Goal: Information Seeking & Learning: Learn about a topic

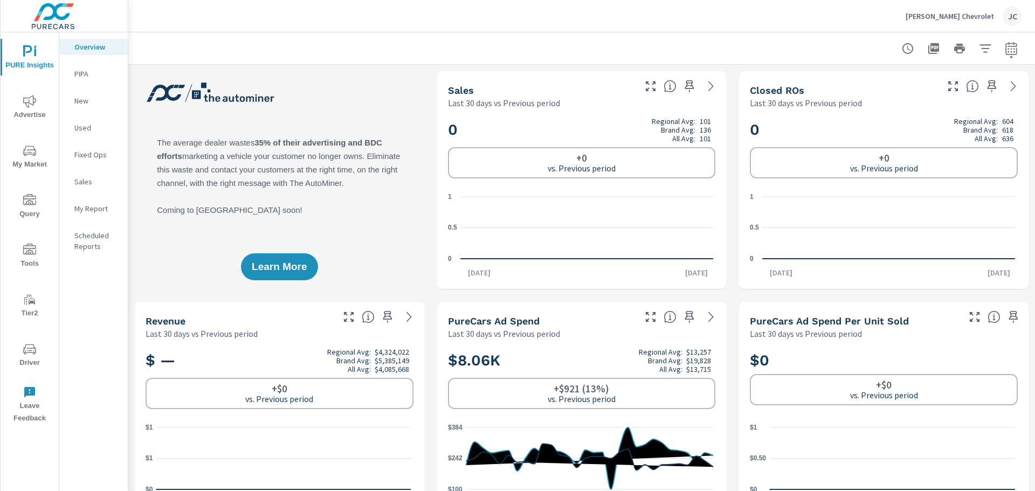
scroll to position [1, 0]
click at [35, 62] on span "PURE Insights" at bounding box center [30, 58] width 52 height 26
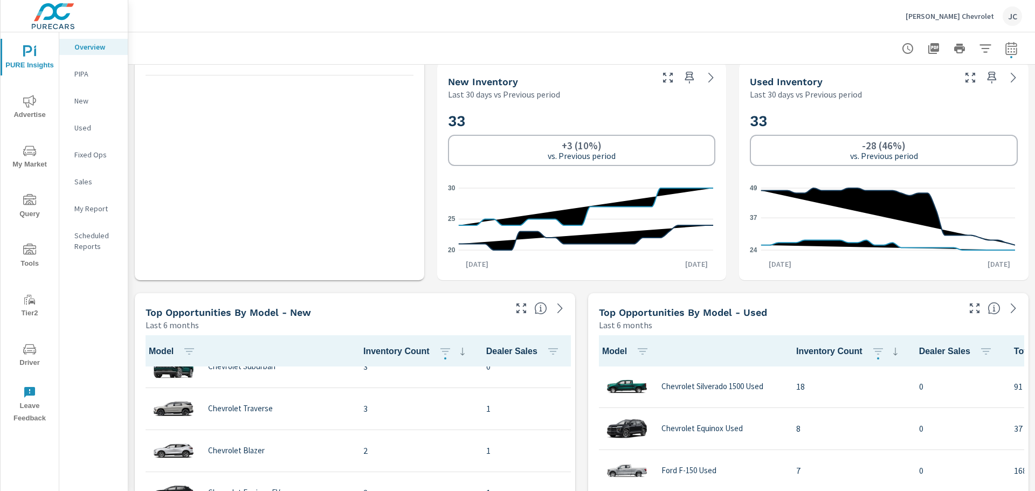
scroll to position [354, 0]
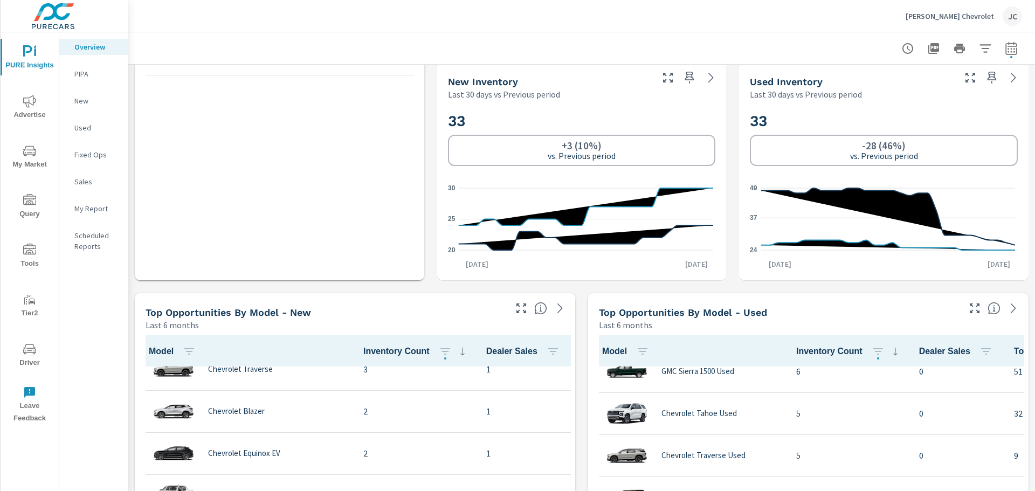
scroll to position [216, 0]
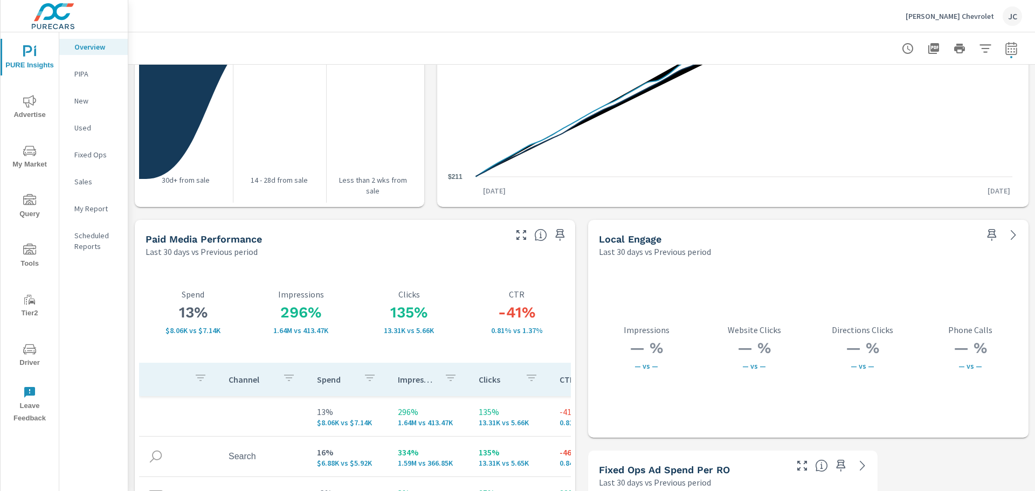
scroll to position [1881, 0]
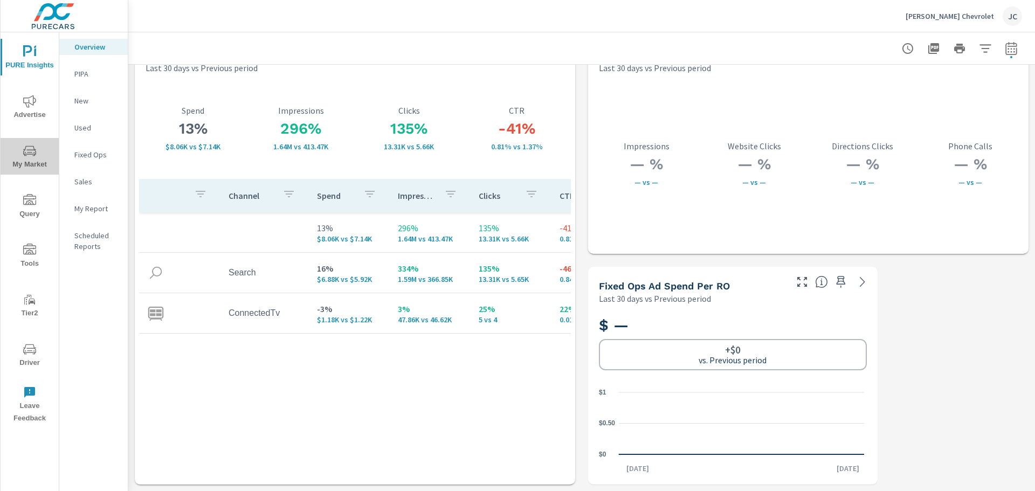
click at [20, 156] on span "My Market" at bounding box center [30, 157] width 52 height 26
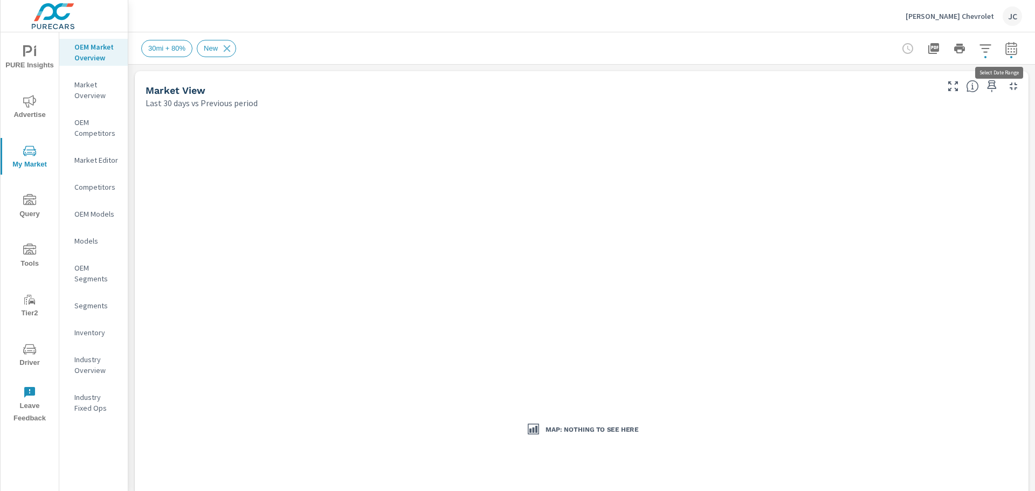
click at [1005, 44] on icon "button" at bounding box center [1010, 48] width 11 height 13
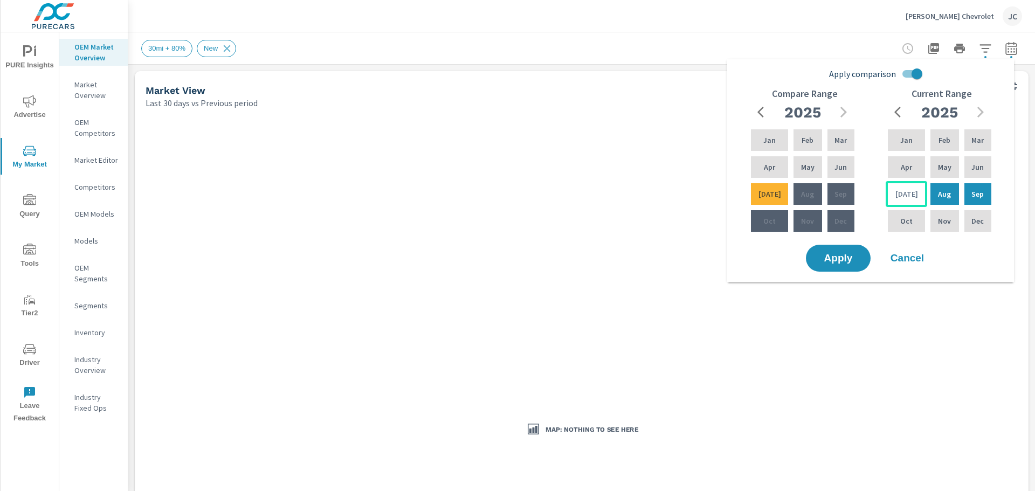
click at [909, 197] on div "Jul" at bounding box center [907, 194] width 42 height 26
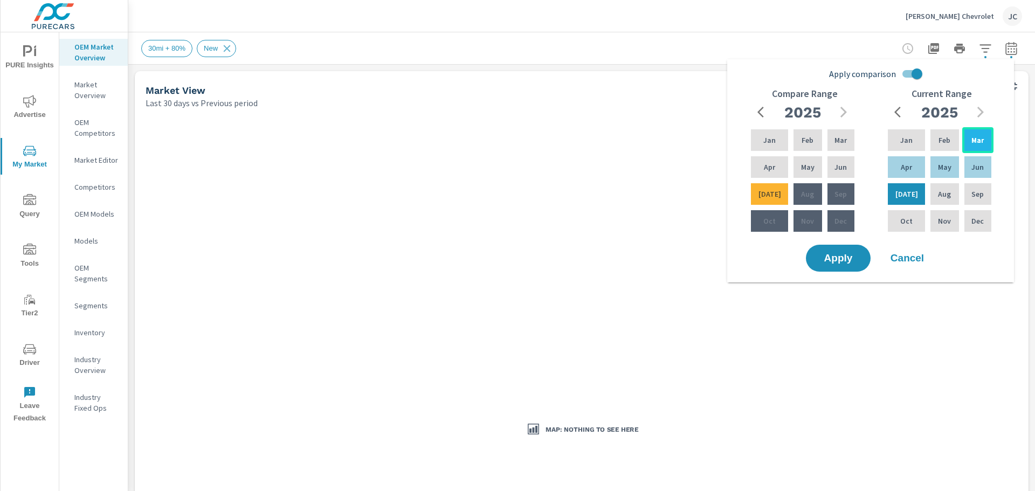
click at [972, 137] on p "Mar" at bounding box center [977, 140] width 12 height 11
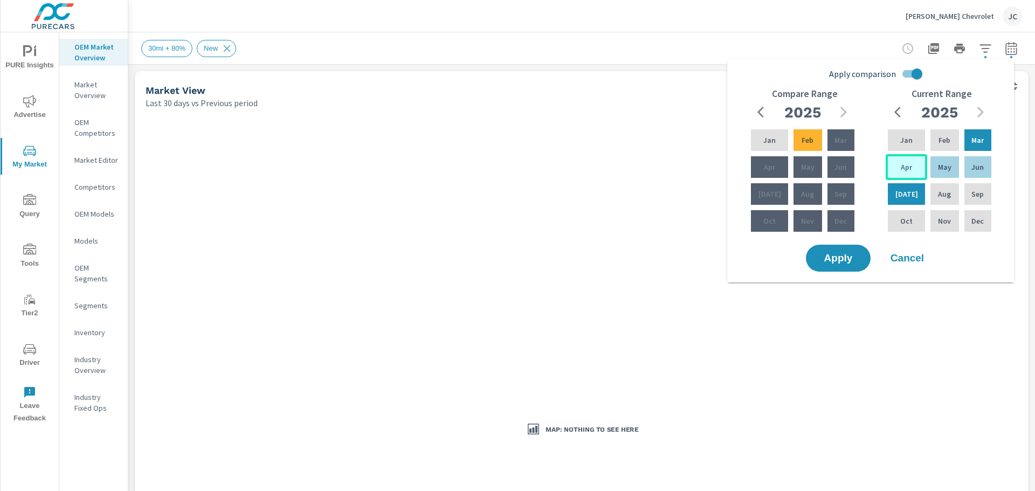
click at [912, 165] on div "Apr" at bounding box center [907, 167] width 42 height 26
click at [950, 167] on div "May" at bounding box center [944, 167] width 32 height 26
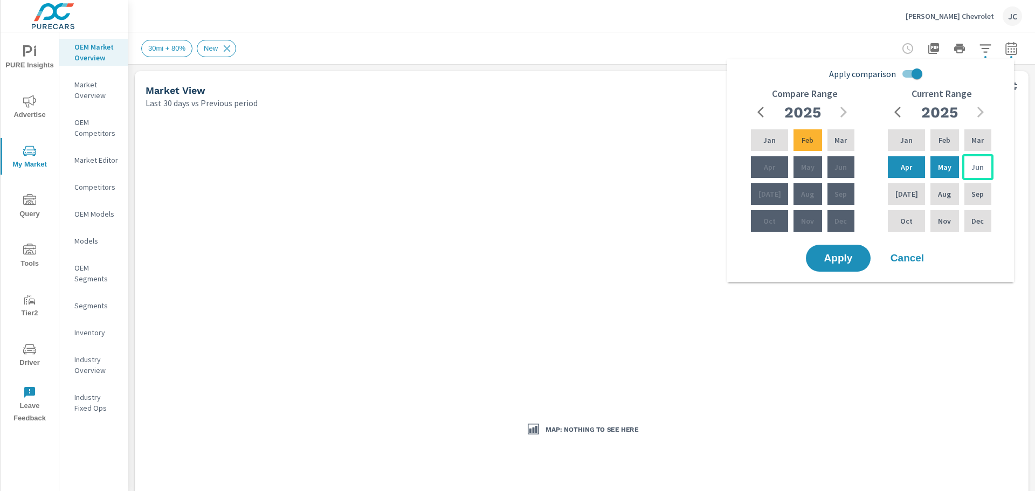
click at [992, 164] on div "Jun" at bounding box center [977, 167] width 31 height 26
click at [909, 192] on div "Jul" at bounding box center [907, 194] width 42 height 26
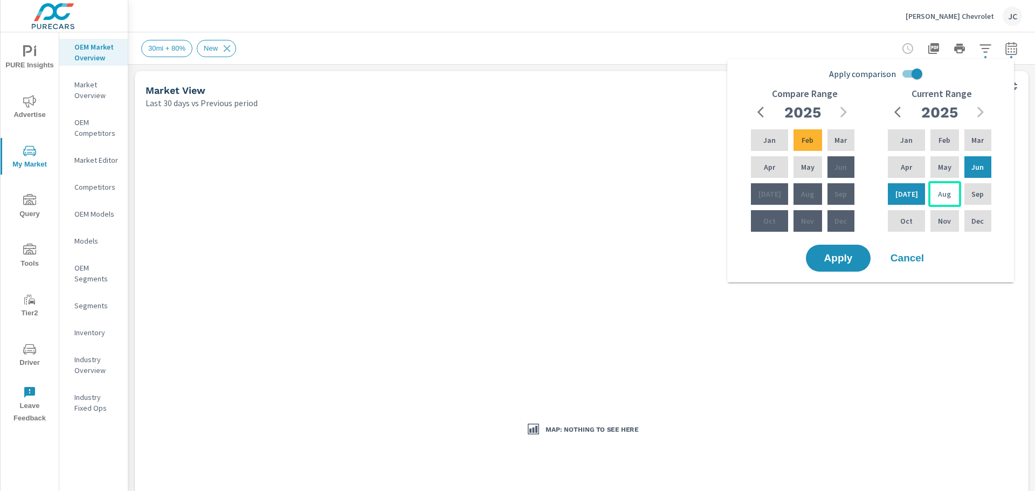
click at [938, 190] on p "Aug" at bounding box center [944, 194] width 13 height 11
click at [936, 188] on div "Aug" at bounding box center [944, 194] width 32 height 26
click at [983, 158] on div "Jun" at bounding box center [977, 167] width 31 height 26
click at [938, 195] on p "Aug" at bounding box center [944, 194] width 13 height 11
click at [985, 143] on div "Mar" at bounding box center [977, 140] width 31 height 26
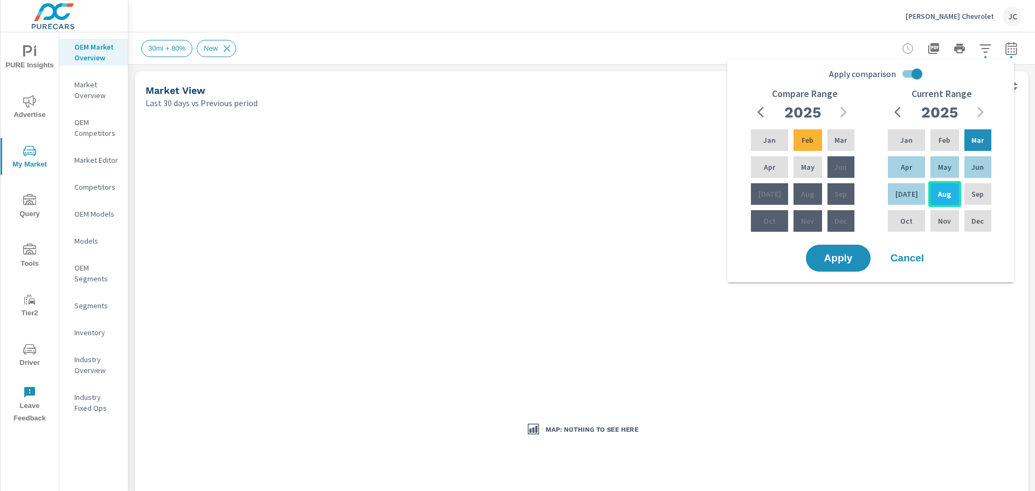
click at [928, 196] on div "Aug" at bounding box center [944, 194] width 32 height 26
click at [854, 259] on span "Apply" at bounding box center [838, 258] width 44 height 10
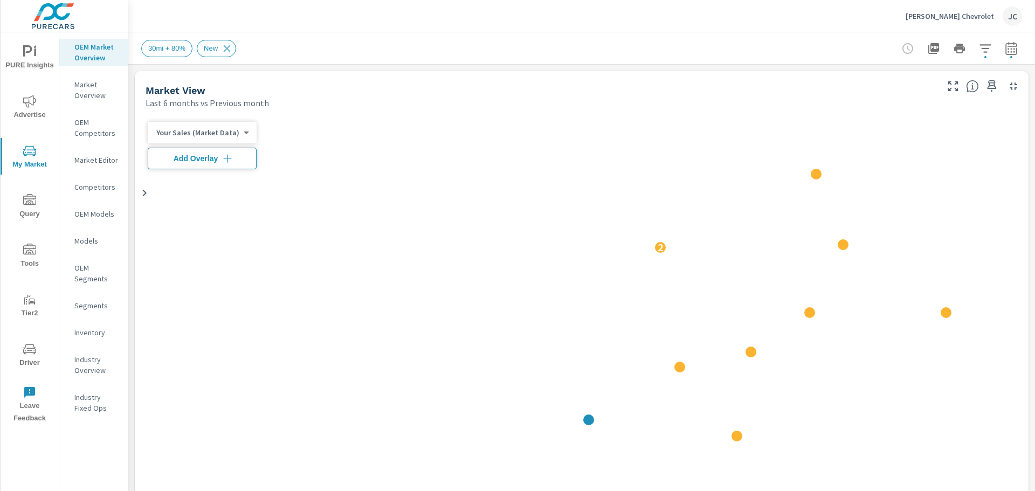
scroll to position [1, 0]
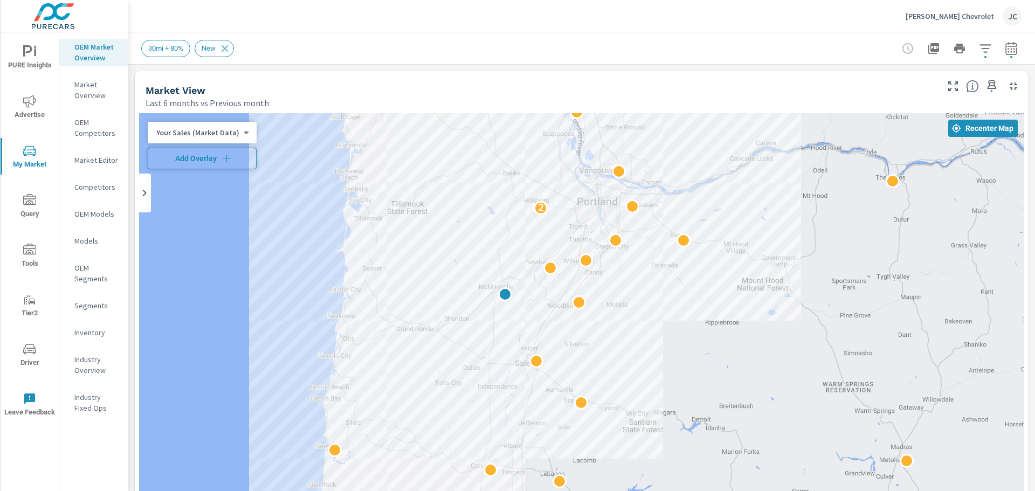
click at [234, 154] on span "Add Overlay" at bounding box center [202, 158] width 99 height 11
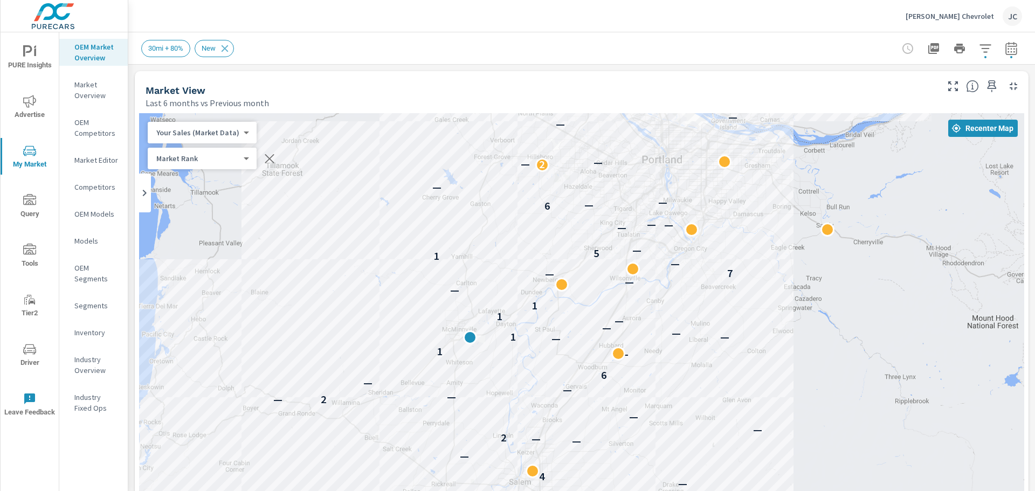
drag, startPoint x: 392, startPoint y: 213, endPoint x: 251, endPoint y: 181, distance: 144.9
click at [251, 181] on div "← Move left → Move right ↑ Move up ↓ Move down + Zoom in - Zoom out Home Jump l…" at bounding box center [581, 429] width 885 height 633
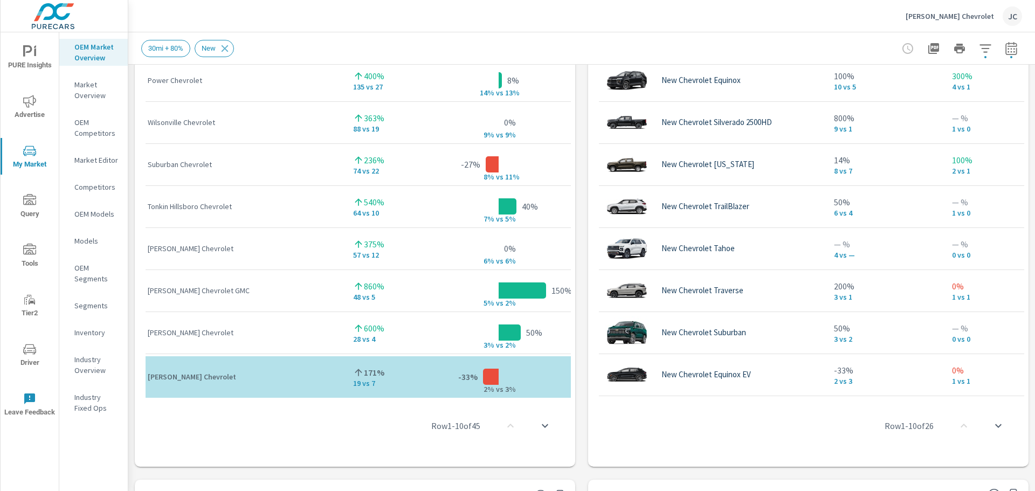
scroll to position [895, 0]
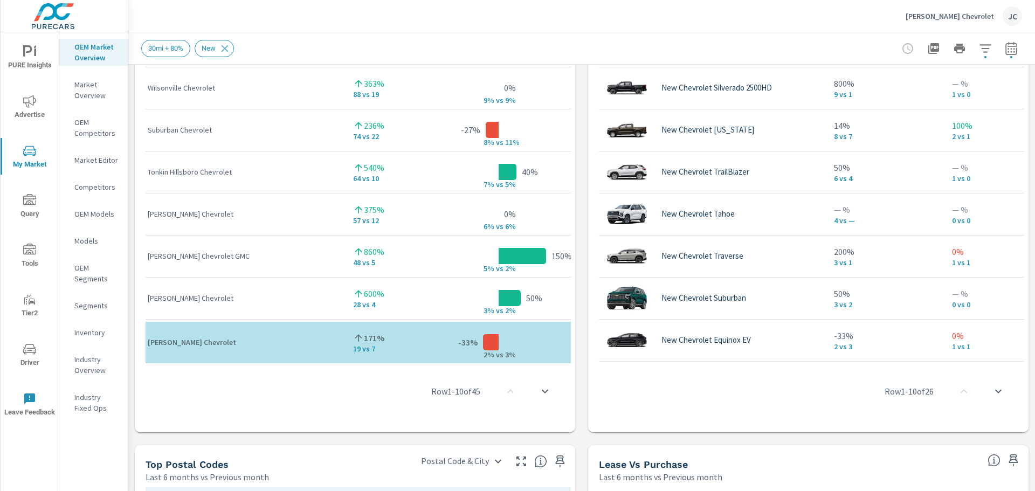
click at [555, 360] on div "Row 1 - 10 of 45" at bounding box center [355, 391] width 432 height 65
click at [553, 360] on div "Row 1 - 10 of 45" at bounding box center [355, 391] width 432 height 65
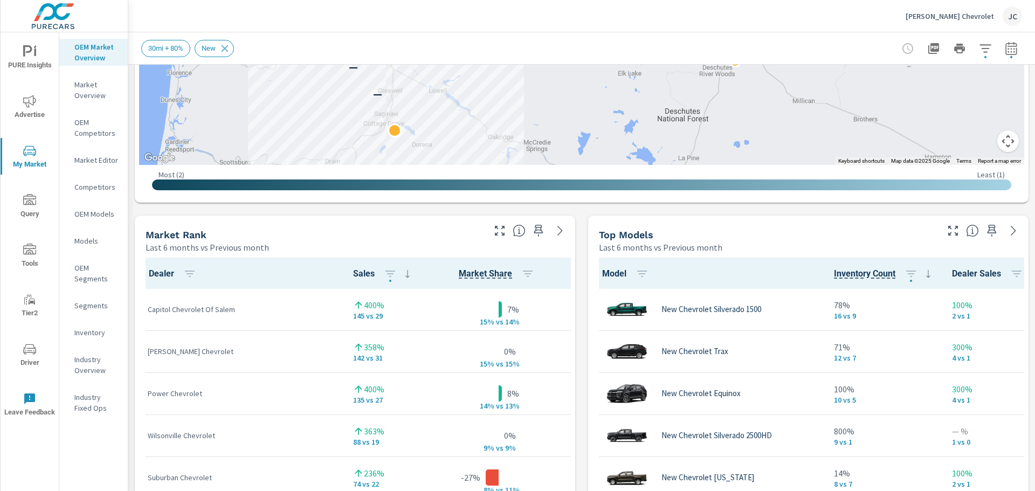
scroll to position [0, 0]
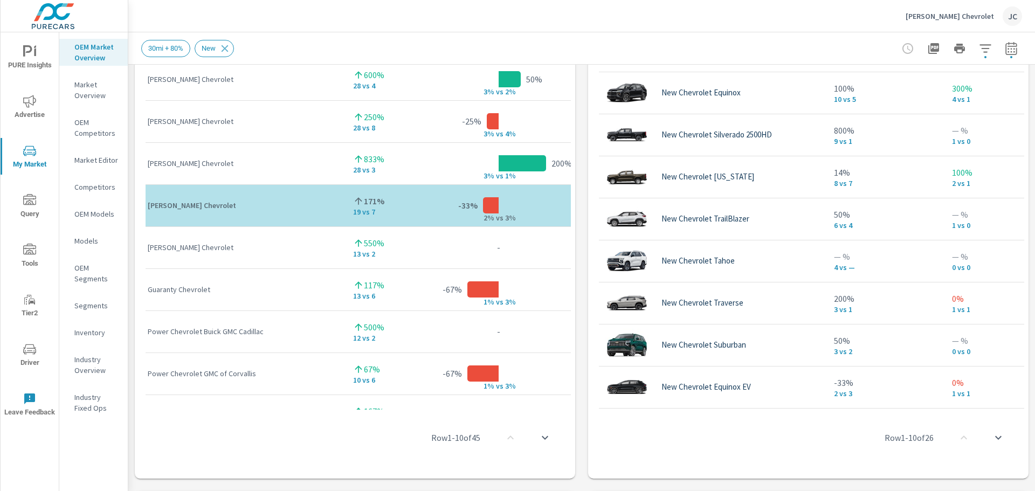
scroll to position [294, 0]
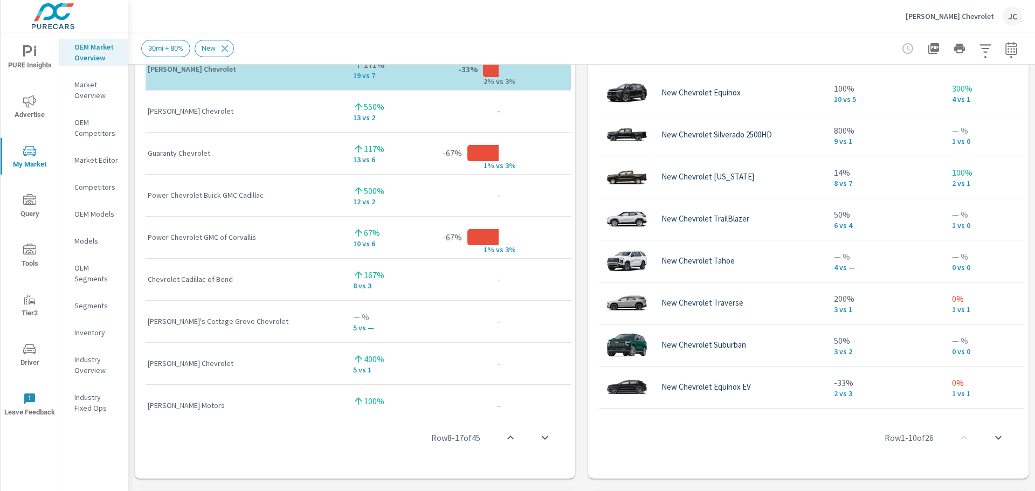
scroll to position [453, 0]
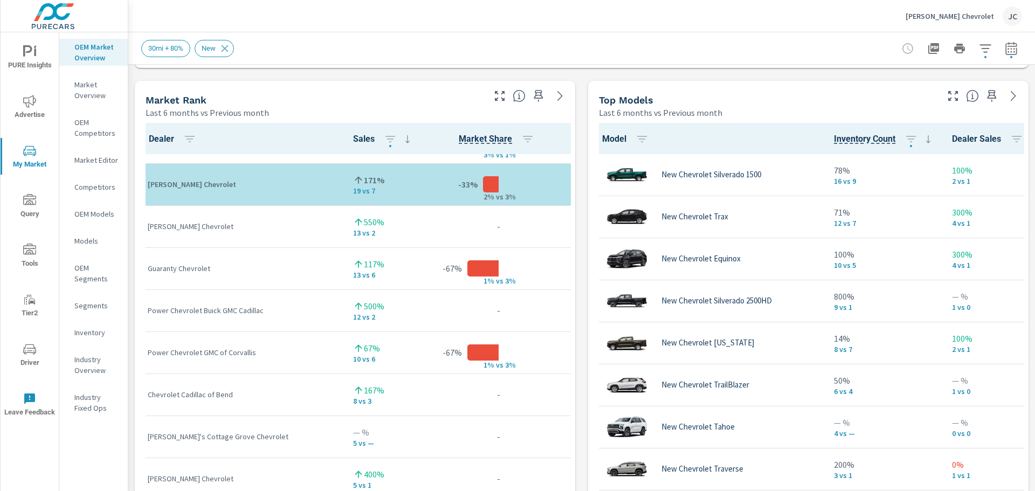
scroll to position [673, 0]
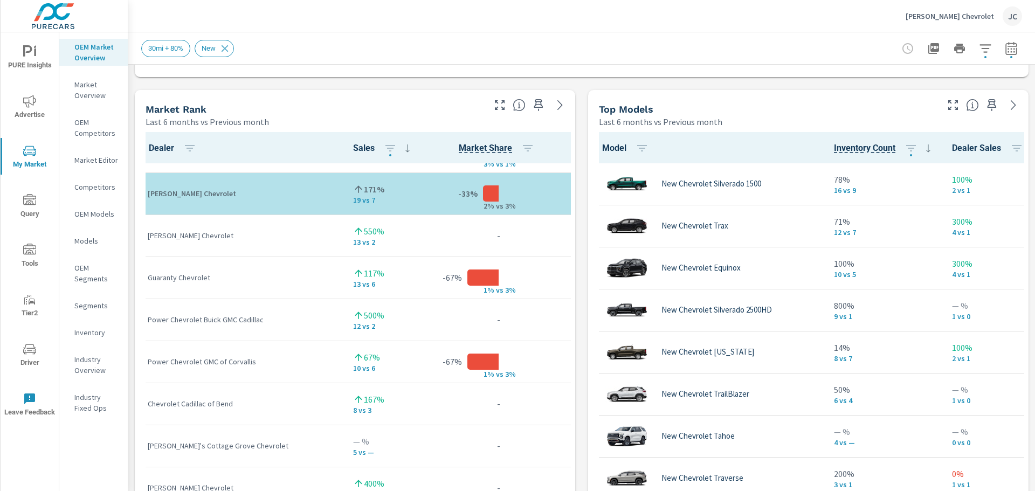
drag, startPoint x: 21, startPoint y: 49, endPoint x: 337, endPoint y: 42, distance: 316.0
click at [337, 42] on div "30mi + 80% New" at bounding box center [506, 48] width 730 height 17
click at [27, 353] on icon "nav menu" at bounding box center [29, 349] width 13 height 10
drag, startPoint x: 17, startPoint y: 58, endPoint x: 337, endPoint y: 33, distance: 321.1
click at [337, 33] on div "30mi + 80% New" at bounding box center [581, 48] width 881 height 32
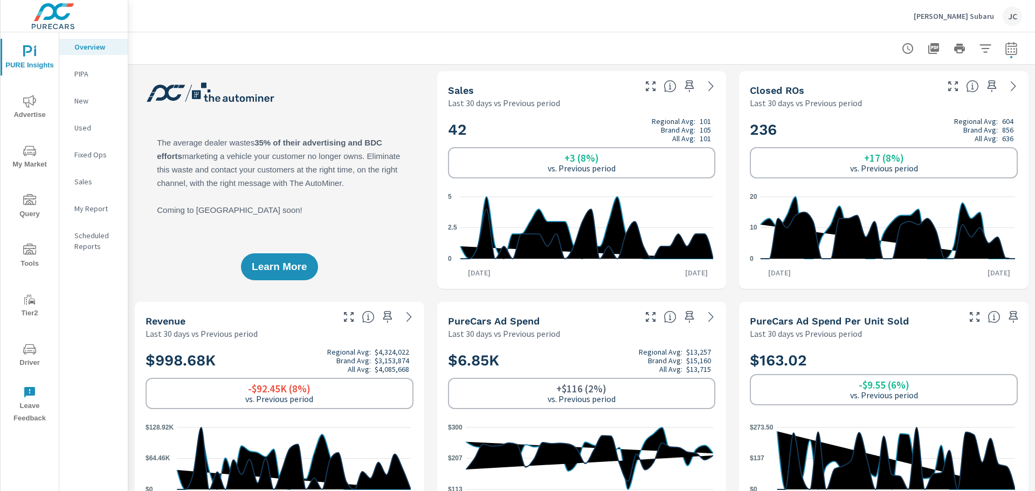
scroll to position [631, 0]
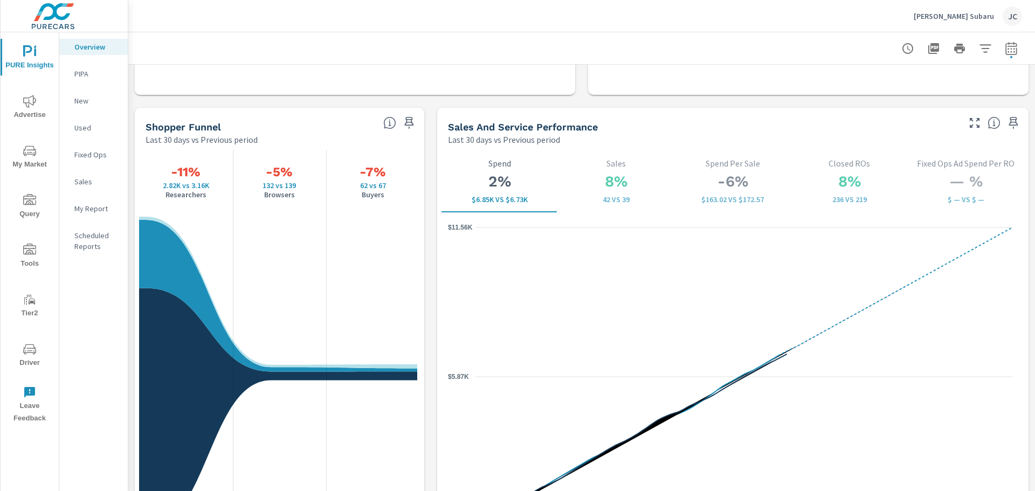
click at [40, 154] on span "My Market" at bounding box center [30, 157] width 52 height 26
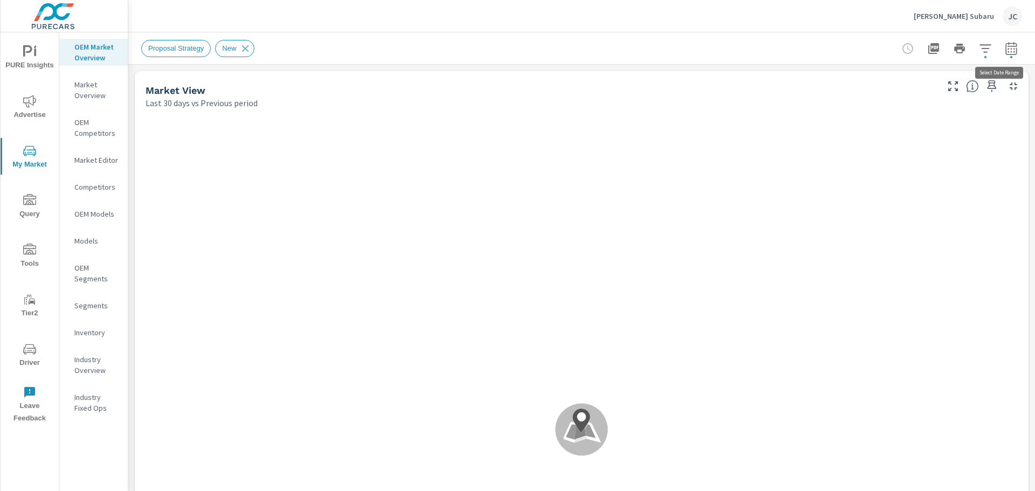
click at [1008, 49] on icon "button" at bounding box center [1011, 50] width 7 height 4
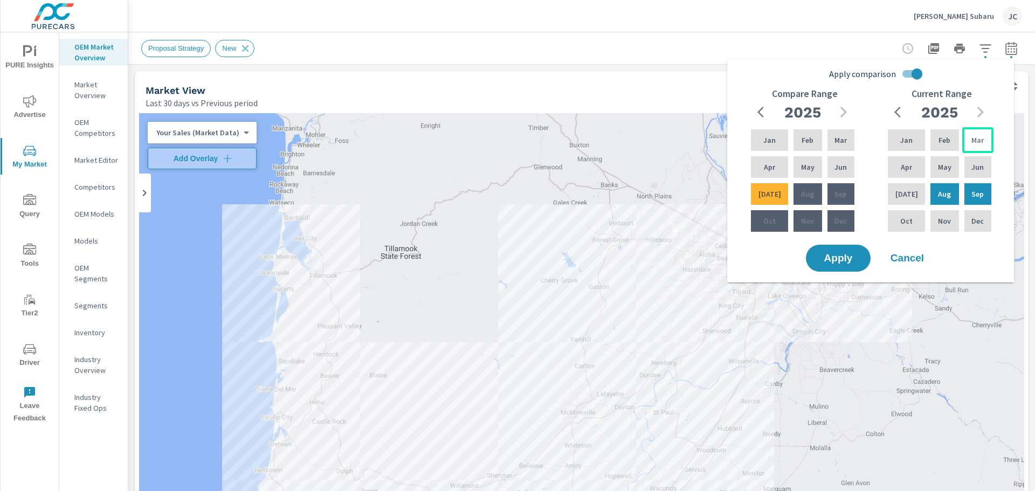
click at [975, 144] on p "Mar" at bounding box center [977, 140] width 12 height 11
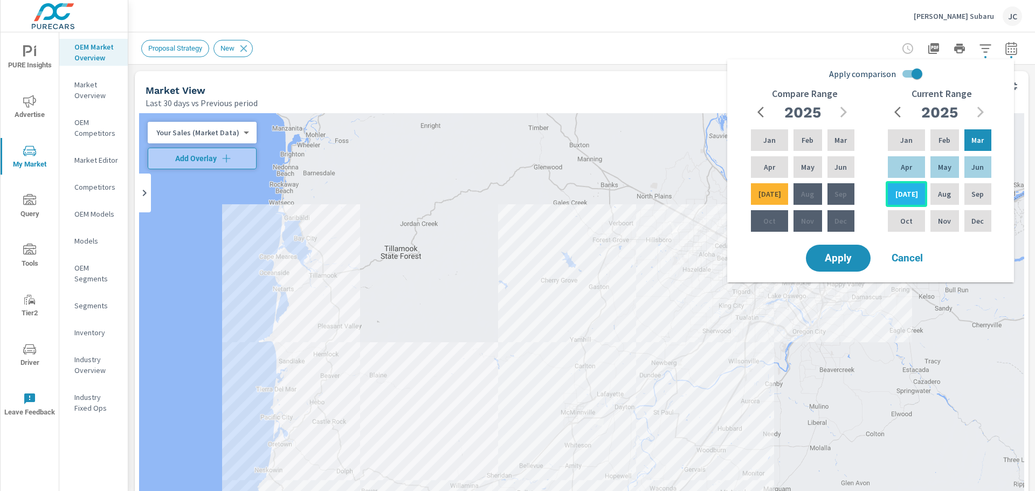
click at [907, 196] on p "Jul" at bounding box center [906, 194] width 23 height 11
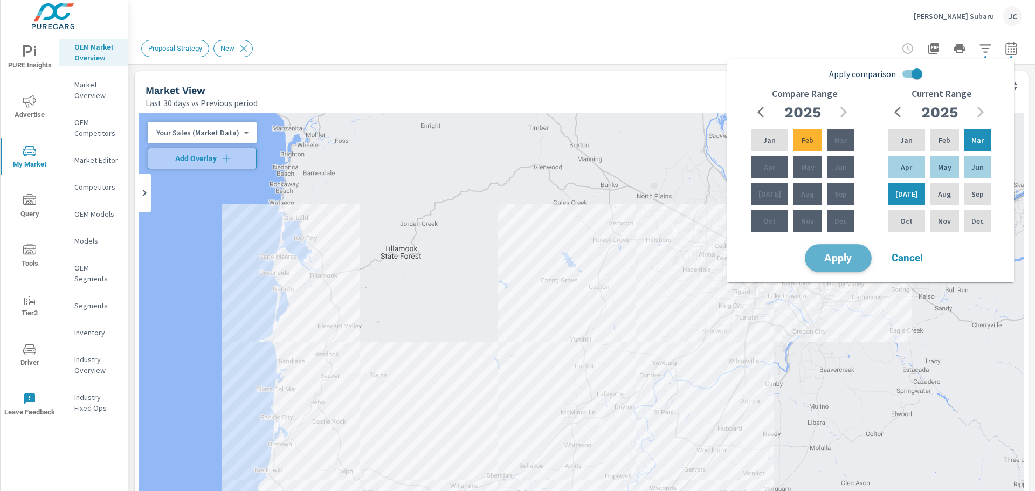
click at [843, 257] on span "Apply" at bounding box center [838, 258] width 44 height 10
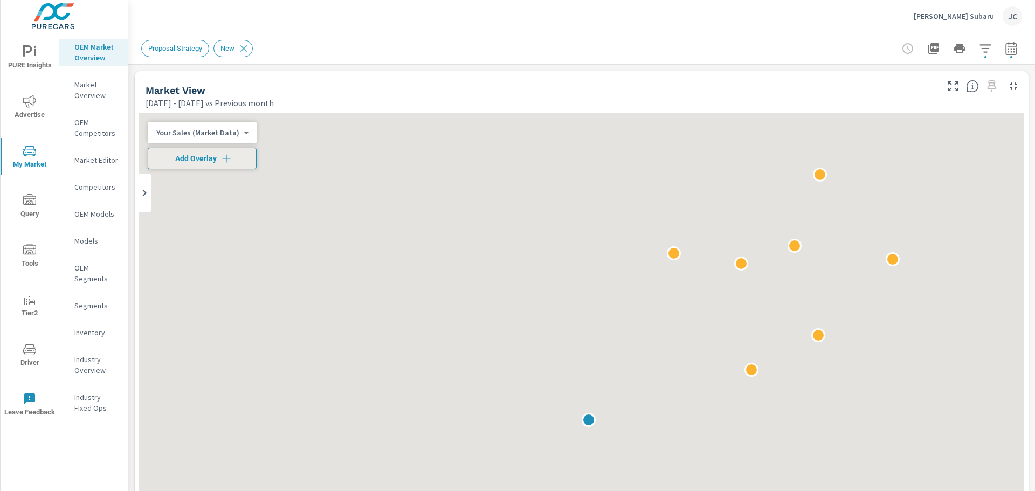
scroll to position [1, 0]
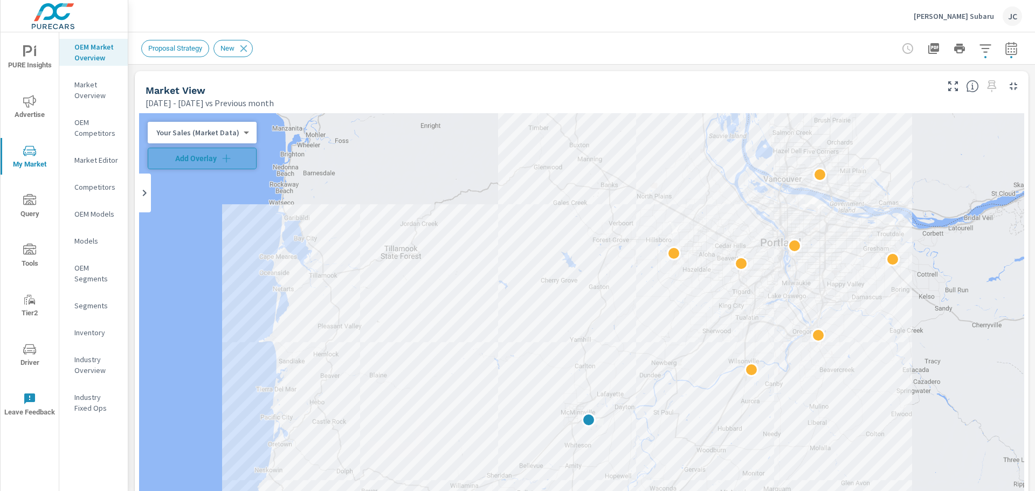
click at [221, 159] on icon "button" at bounding box center [226, 158] width 11 height 11
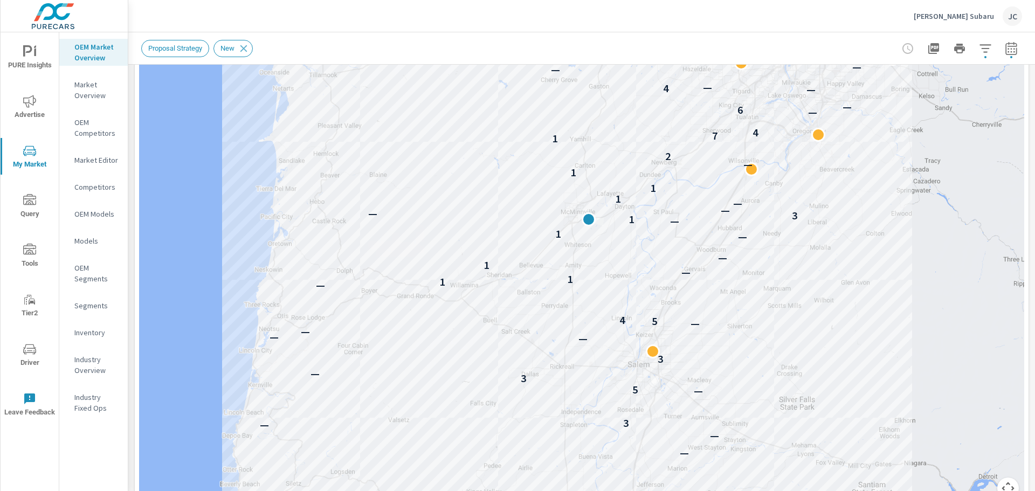
scroll to position [217, 0]
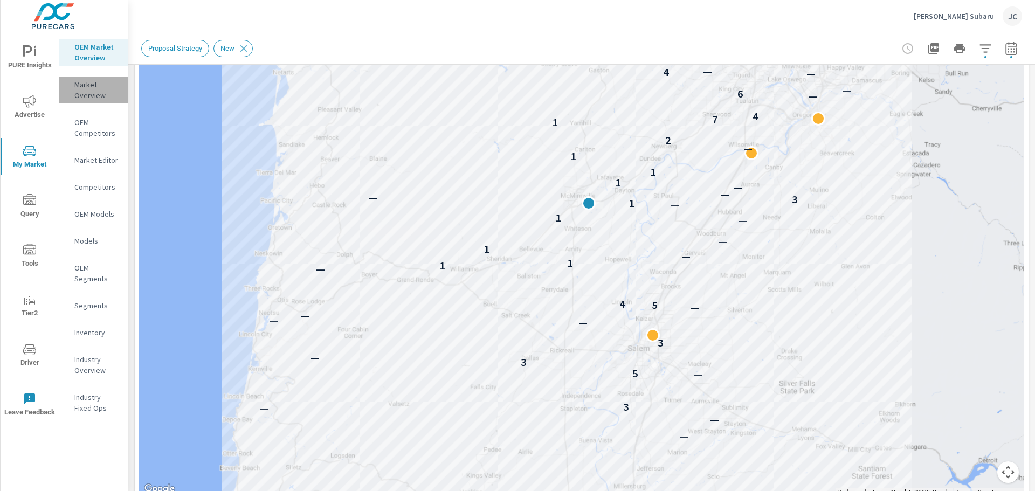
drag, startPoint x: 85, startPoint y: 87, endPoint x: 82, endPoint y: 77, distance: 11.1
click at [82, 77] on div "Market Overview" at bounding box center [93, 90] width 68 height 27
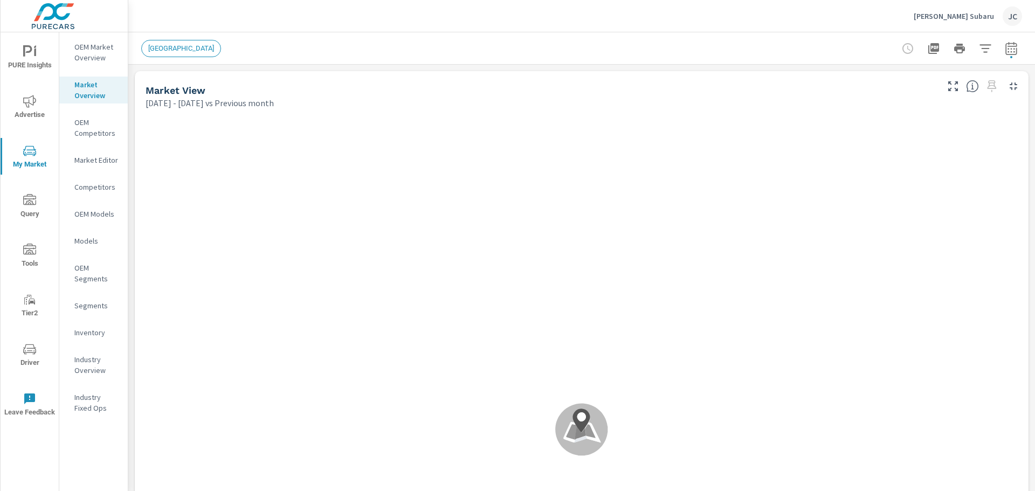
scroll to position [1, 0]
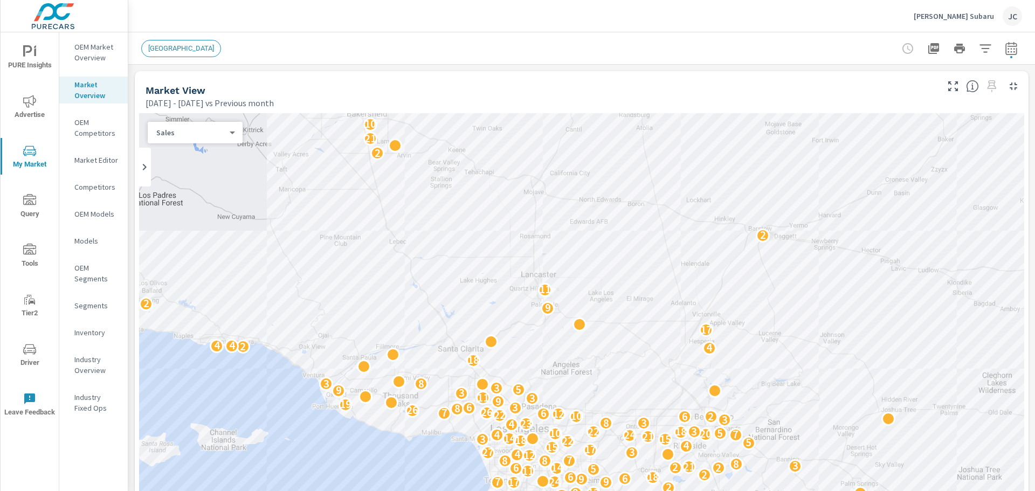
drag, startPoint x: 84, startPoint y: 84, endPoint x: 367, endPoint y: 60, distance: 284.5
click at [367, 60] on div "LOS ANGELES" at bounding box center [581, 48] width 881 height 32
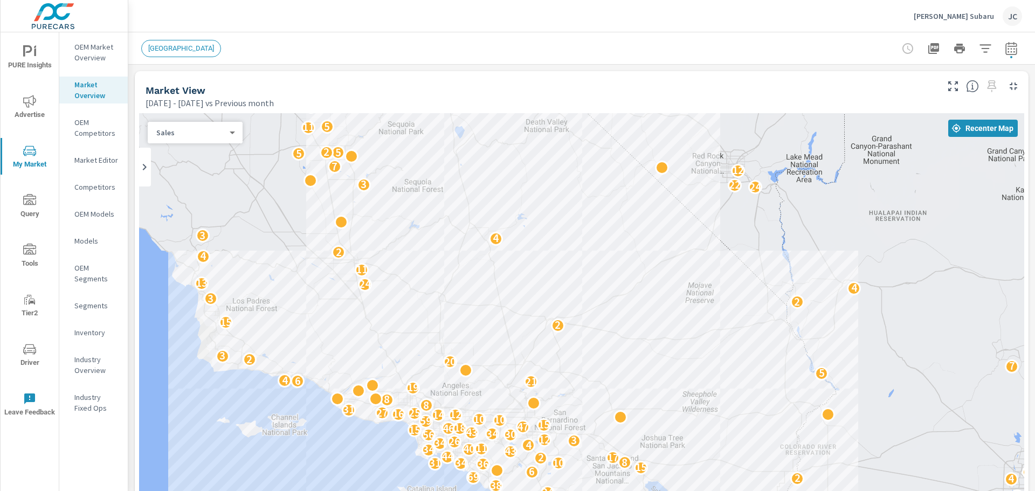
drag, startPoint x: 724, startPoint y: 320, endPoint x: 721, endPoint y: 359, distance: 39.4
click at [721, 359] on div "2 7 8 19 33 7 5 31 24 4 11 6 23 29 9 2 19 12 3 10 6 10 24 11 21 38 4 2 69 10 2 …" at bounding box center [581, 412] width 885 height 599
click at [82, 129] on p "OEM Competitors" at bounding box center [96, 128] width 45 height 22
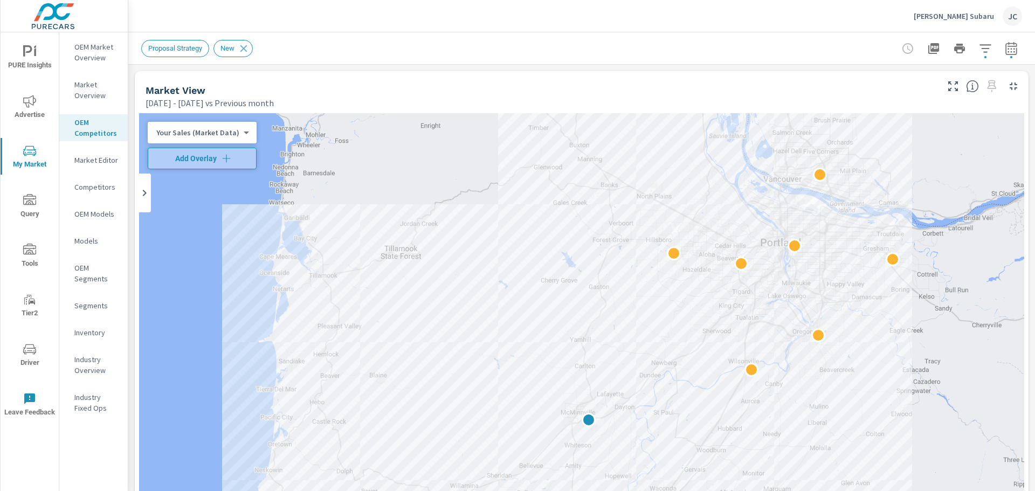
scroll to position [1, 0]
click at [88, 216] on p "OEM Models" at bounding box center [96, 214] width 45 height 11
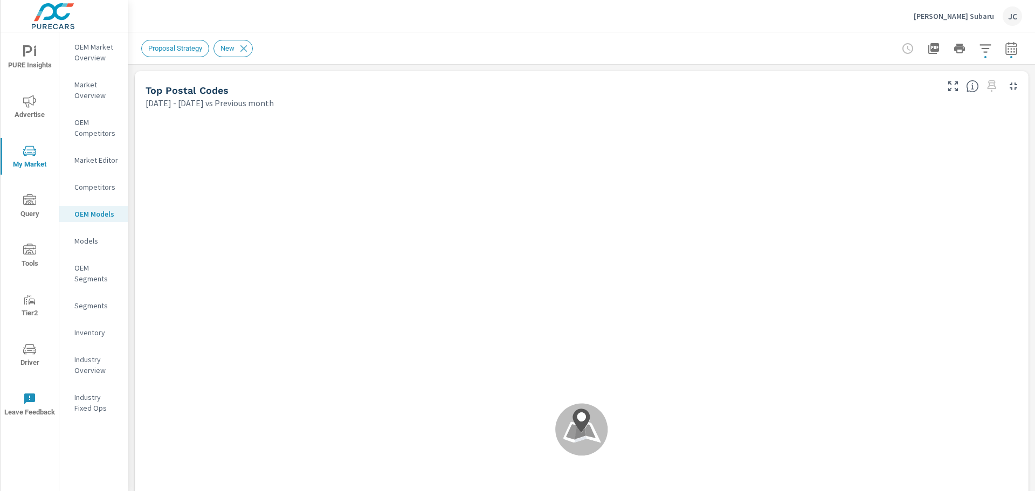
scroll to position [1, 0]
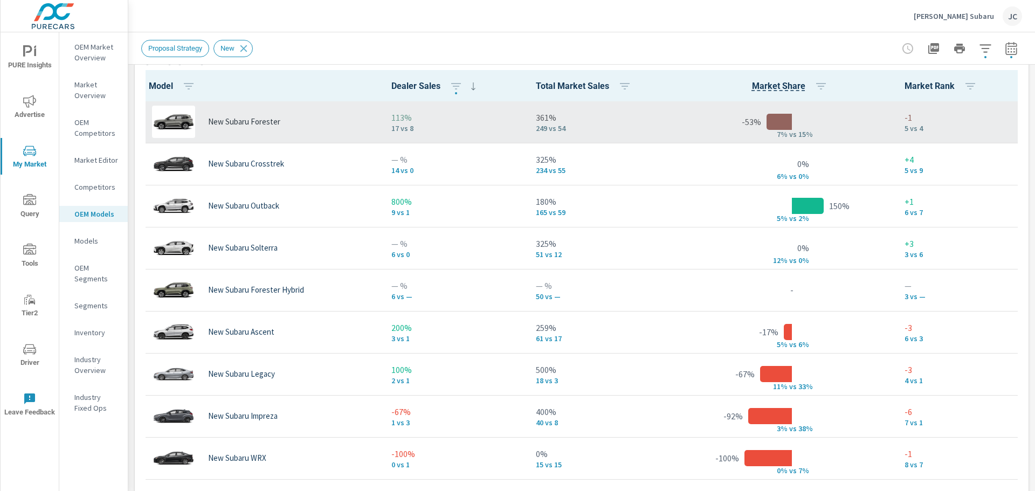
scroll to position [681, 0]
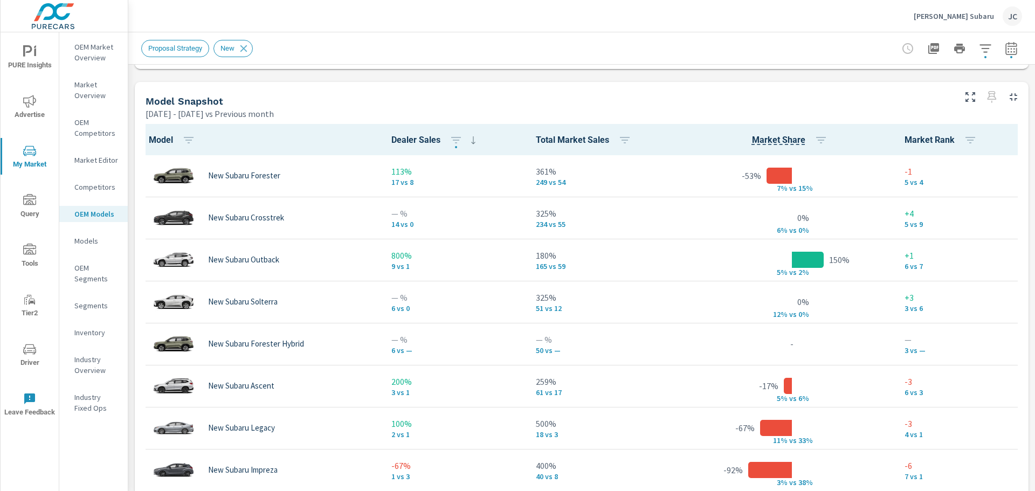
click at [88, 330] on p "Inventory" at bounding box center [96, 332] width 45 height 11
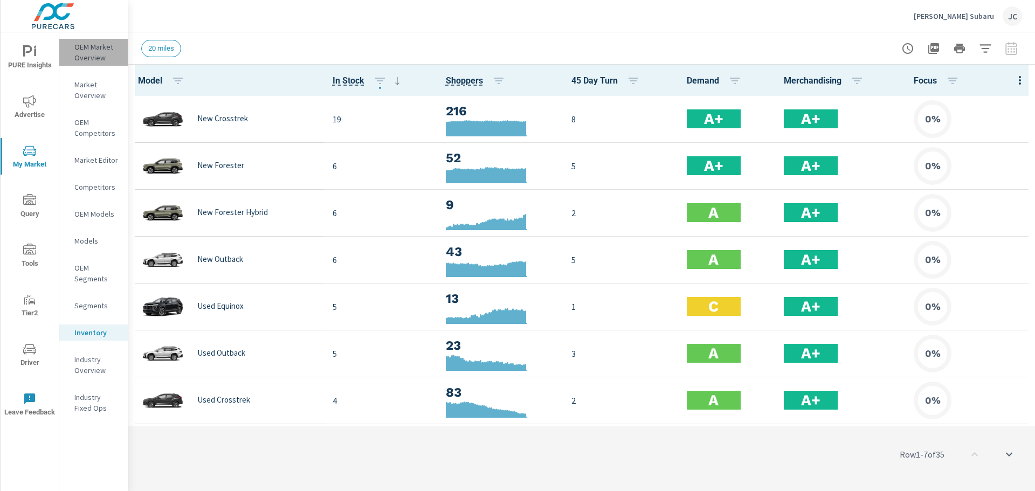
click at [98, 52] on p "OEM Market Overview" at bounding box center [96, 53] width 45 height 22
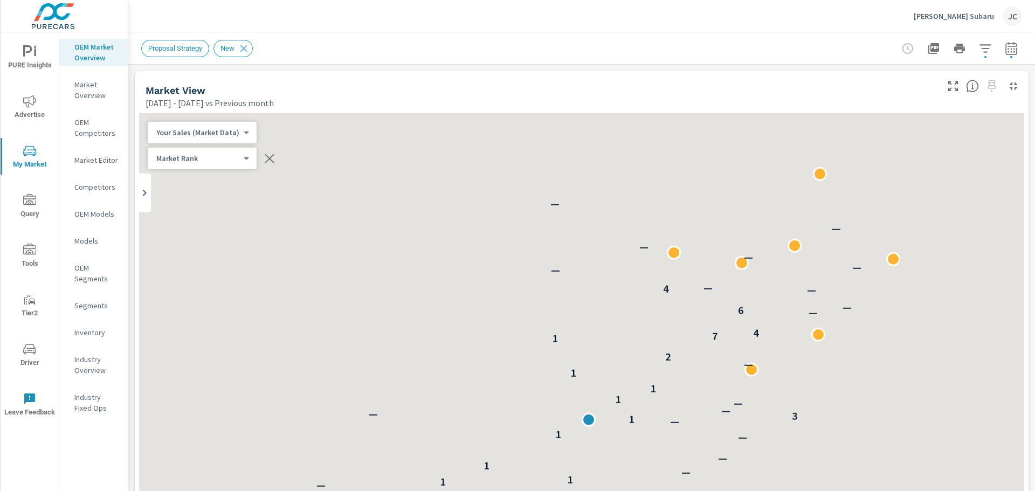
scroll to position [1, 0]
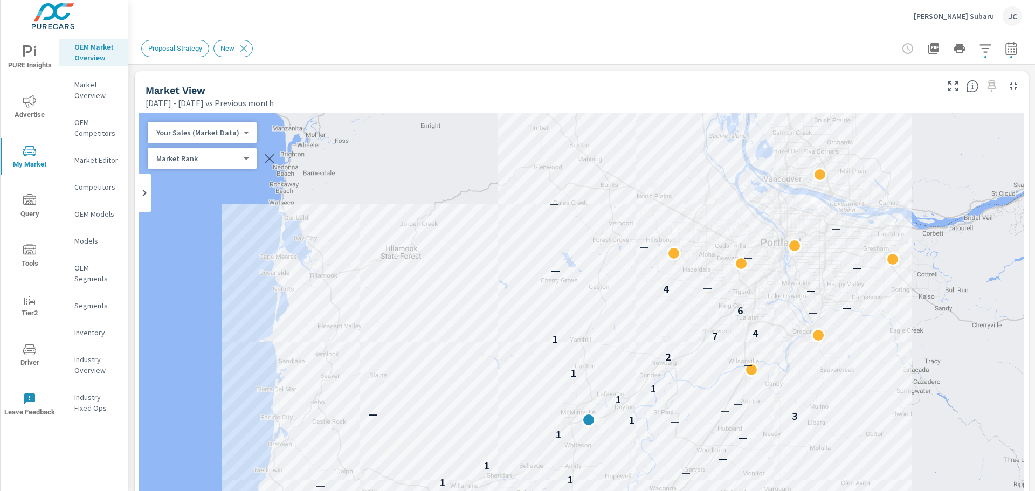
click at [87, 329] on p "Inventory" at bounding box center [96, 332] width 45 height 11
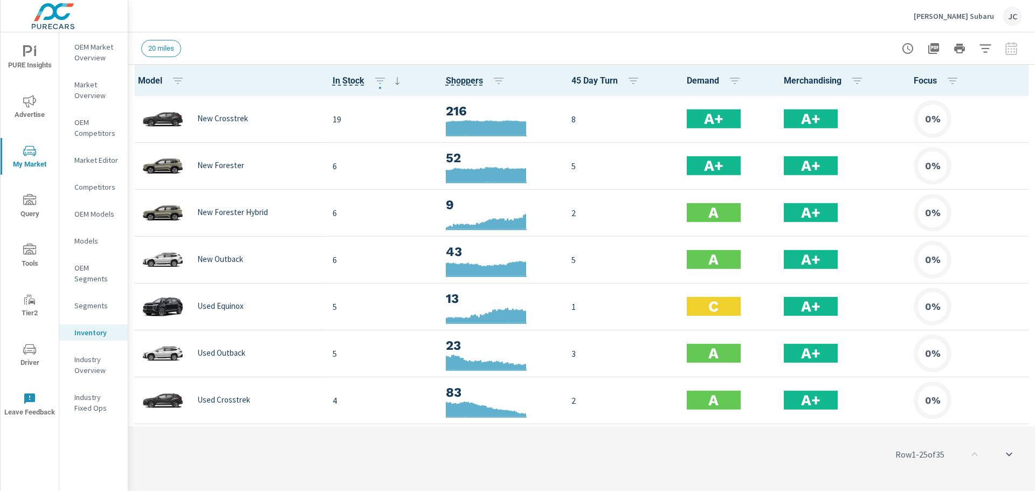
scroll to position [1, 0]
click at [91, 212] on p "OEM Models" at bounding box center [96, 214] width 45 height 11
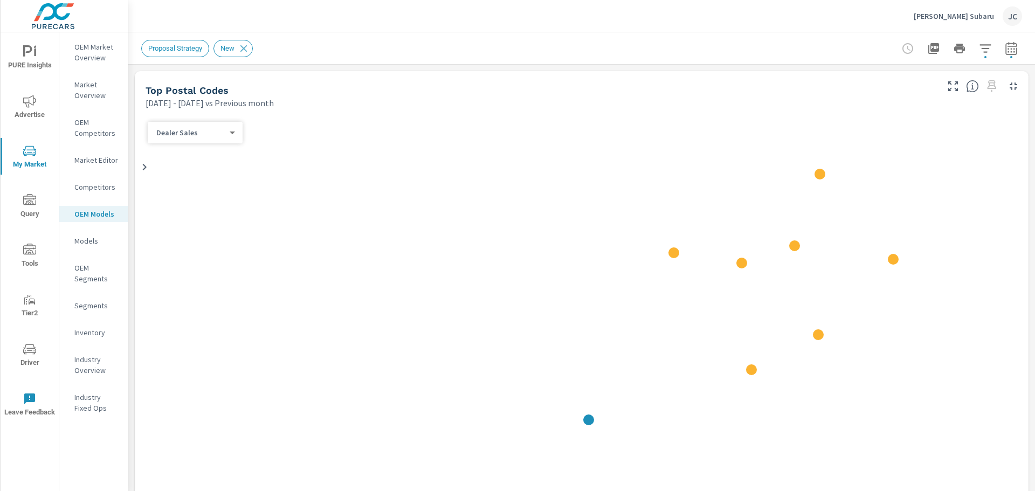
scroll to position [1, 0]
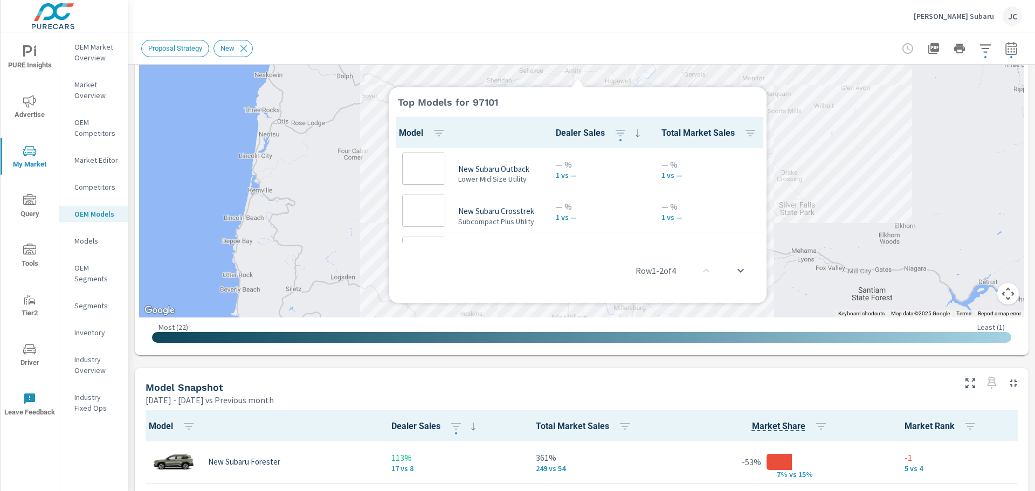
scroll to position [1, 0]
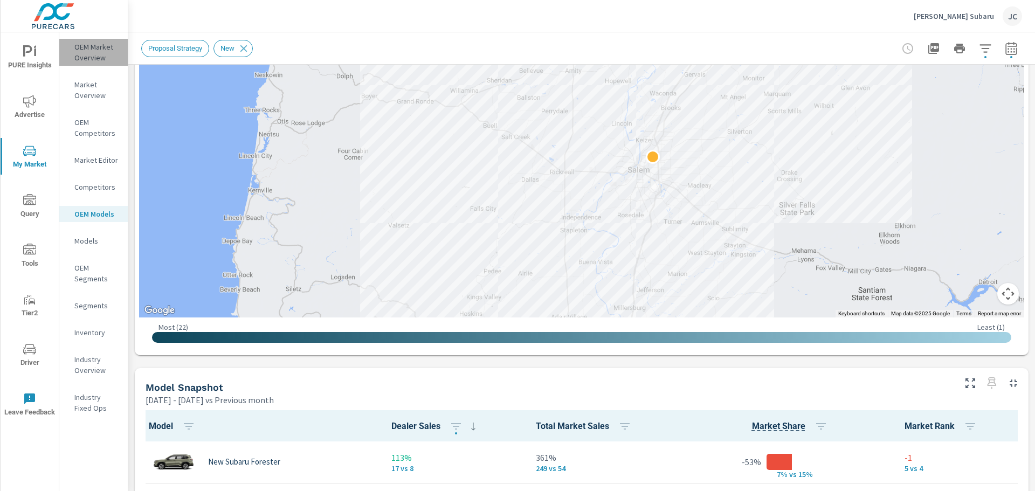
click at [102, 54] on p "OEM Market Overview" at bounding box center [96, 53] width 45 height 22
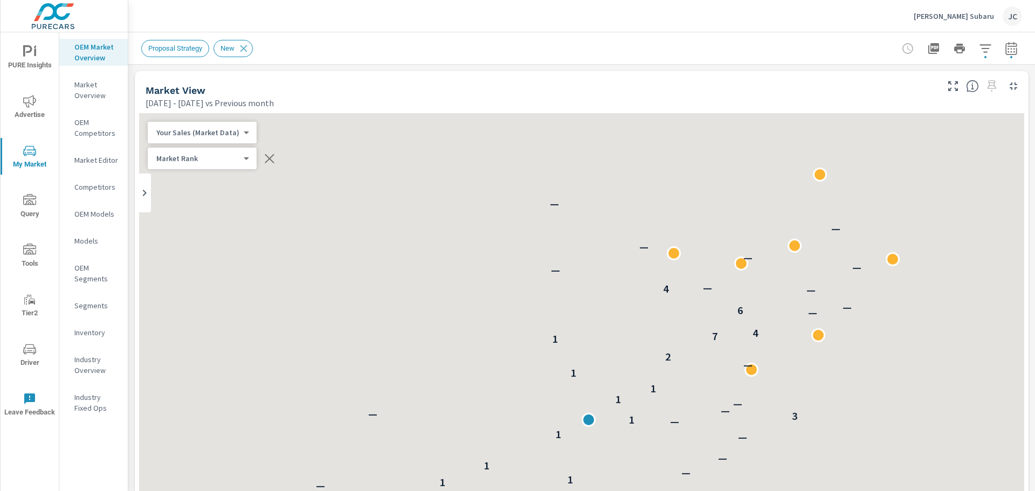
scroll to position [1, 0]
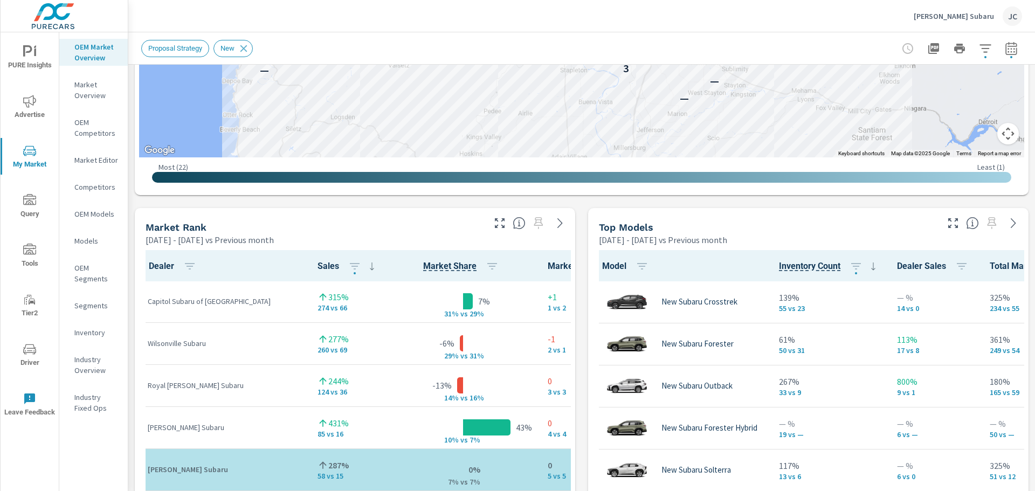
scroll to position [707, 0]
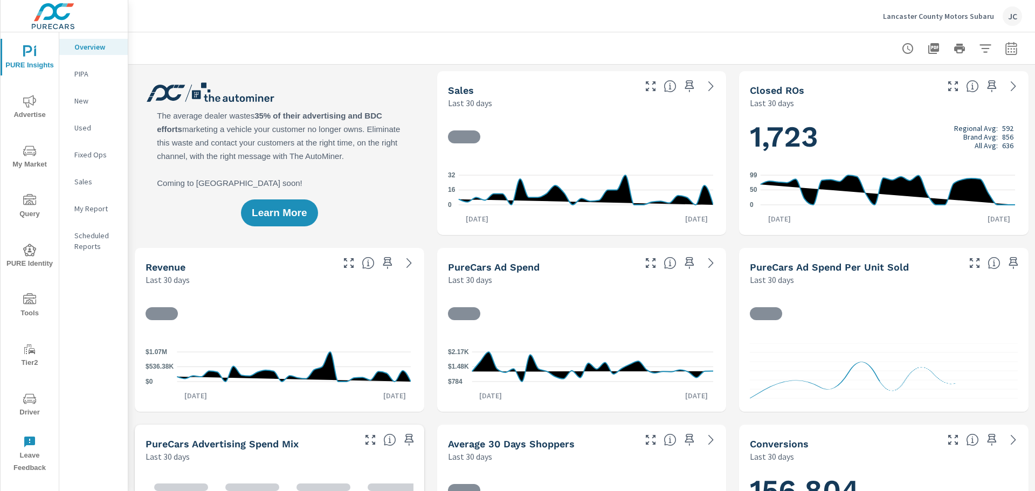
scroll to position [463, 0]
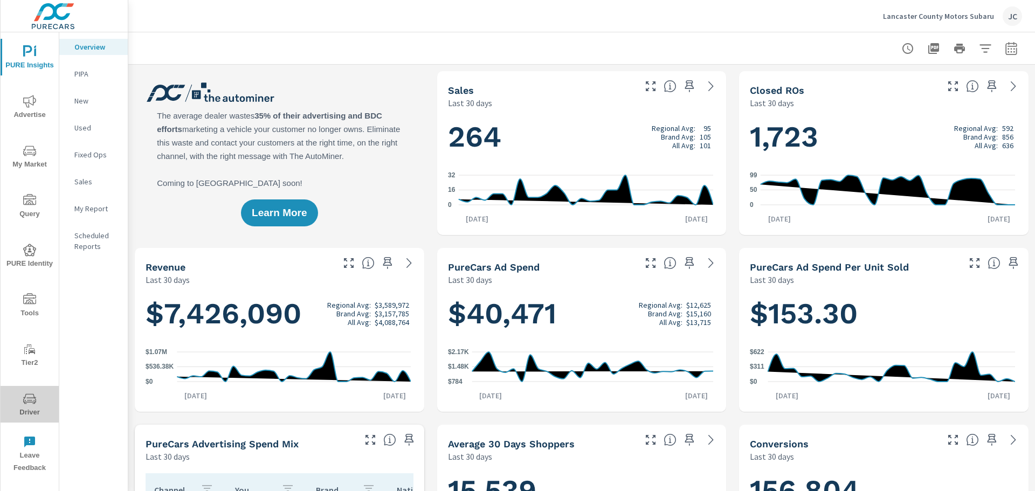
click at [32, 401] on icon "nav menu" at bounding box center [29, 398] width 13 height 13
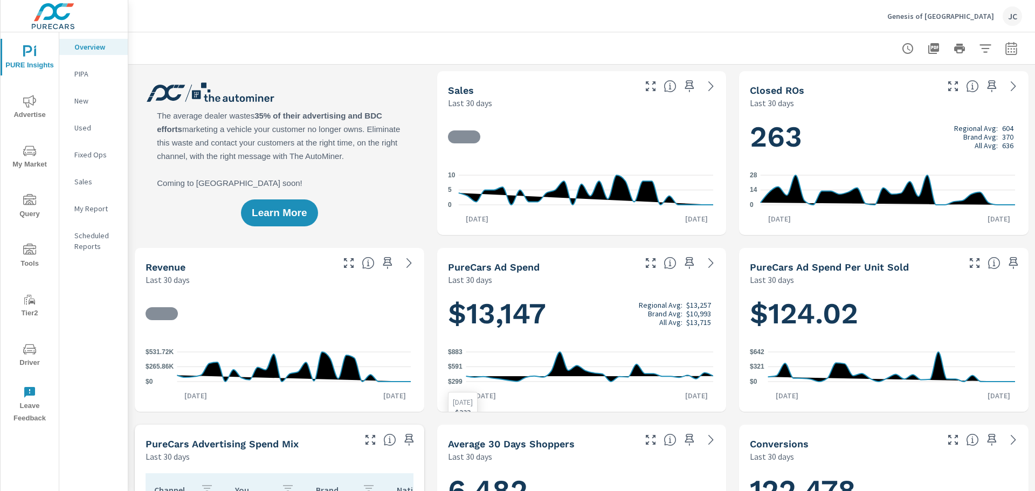
scroll to position [1, 0]
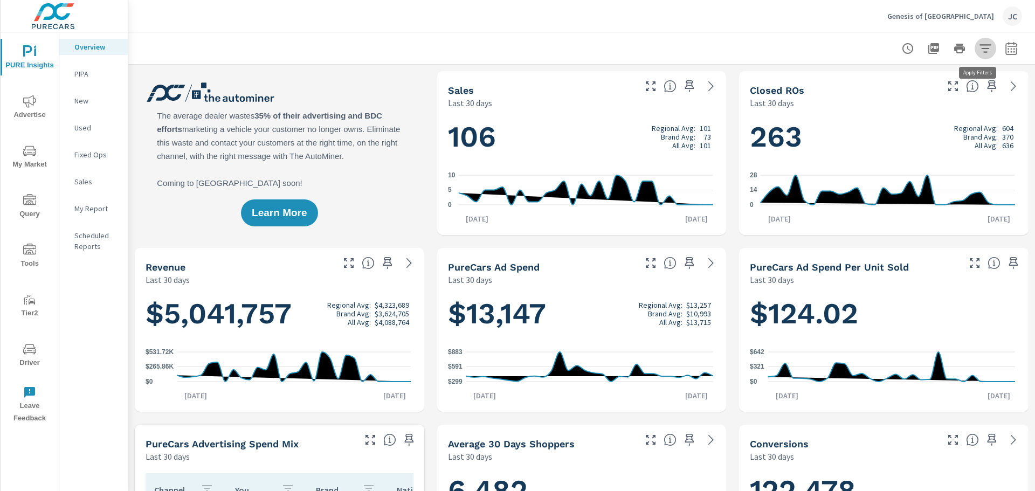
click at [979, 46] on icon "button" at bounding box center [985, 48] width 13 height 13
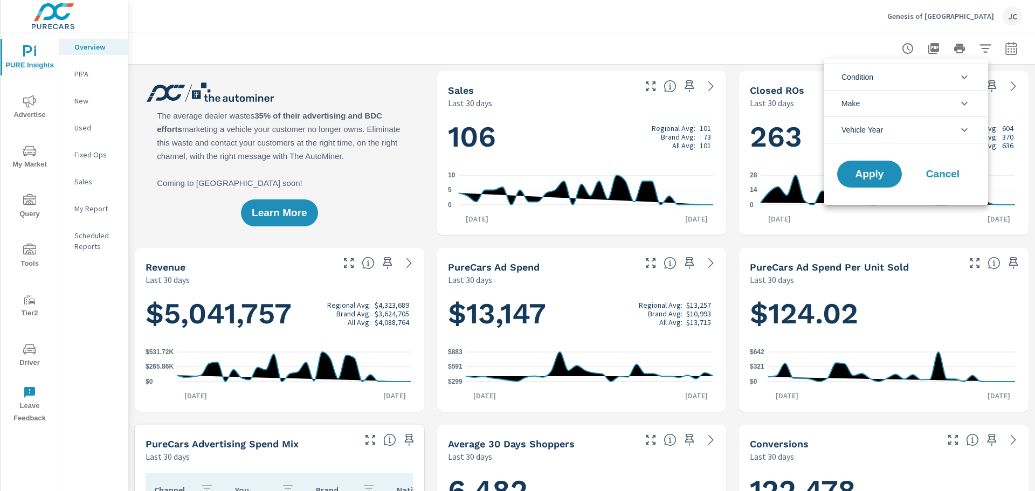
click at [959, 108] on icon "filter options" at bounding box center [964, 103] width 13 height 13
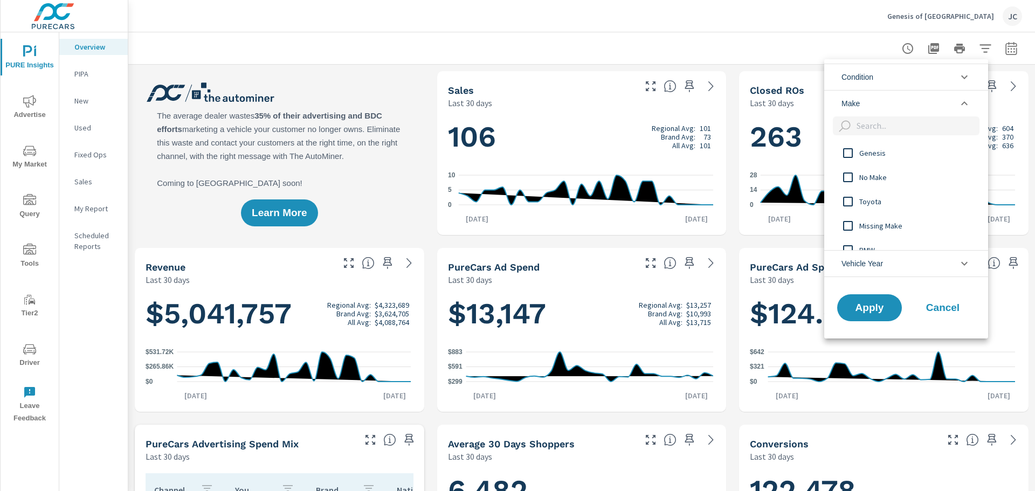
click at [971, 78] on li "Condition" at bounding box center [906, 77] width 164 height 26
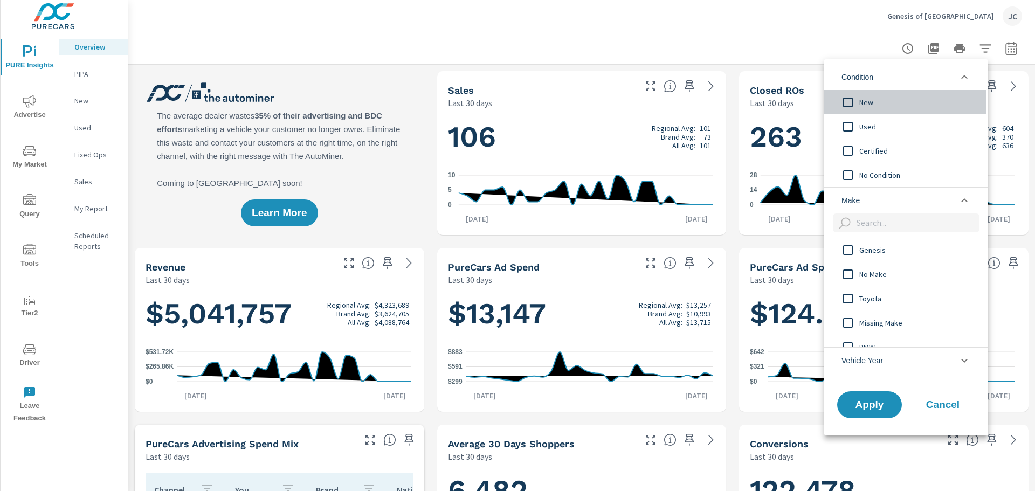
click at [855, 101] on input "filter options" at bounding box center [848, 102] width 23 height 23
click at [872, 401] on span "Apply" at bounding box center [869, 404] width 44 height 10
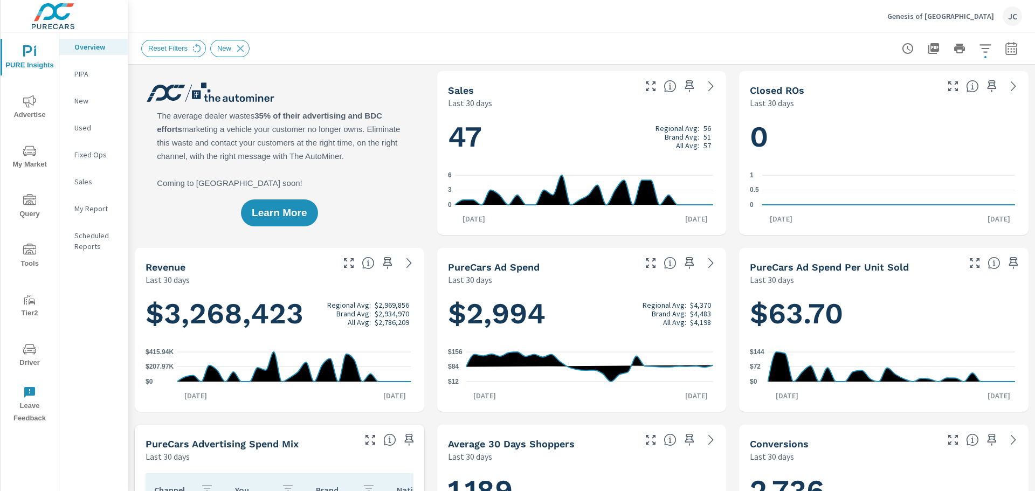
scroll to position [1, 0]
click at [665, 211] on icon "0 3 6" at bounding box center [580, 190] width 265 height 47
click at [1007, 48] on icon "button" at bounding box center [1011, 48] width 13 height 13
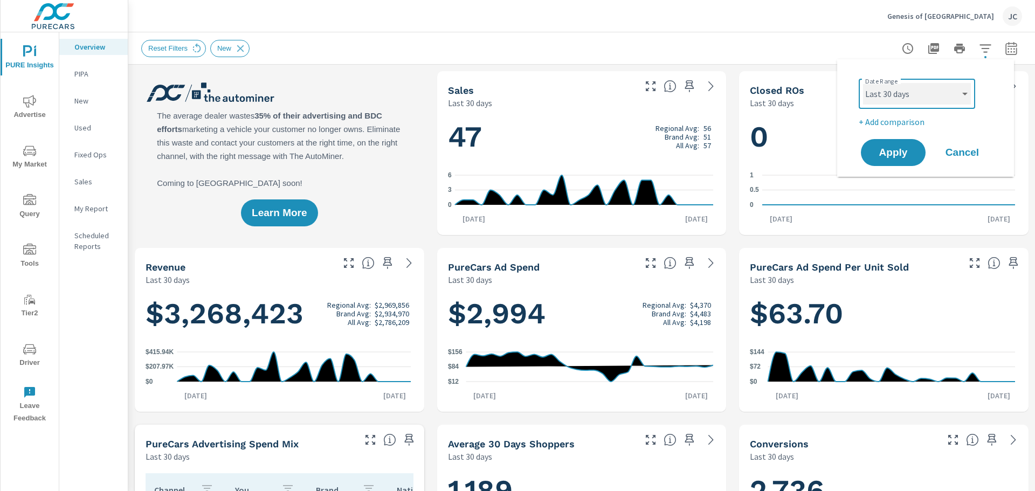
click at [963, 100] on select "Custom [DATE] Last week Last 7 days Last 14 days Last 30 days Last 45 days Last…" at bounding box center [917, 94] width 108 height 22
click at [863, 83] on select "Custom [DATE] Last week Last 7 days Last 14 days Last 30 days Last 45 days Last…" at bounding box center [917, 94] width 108 height 22
select select "custom"
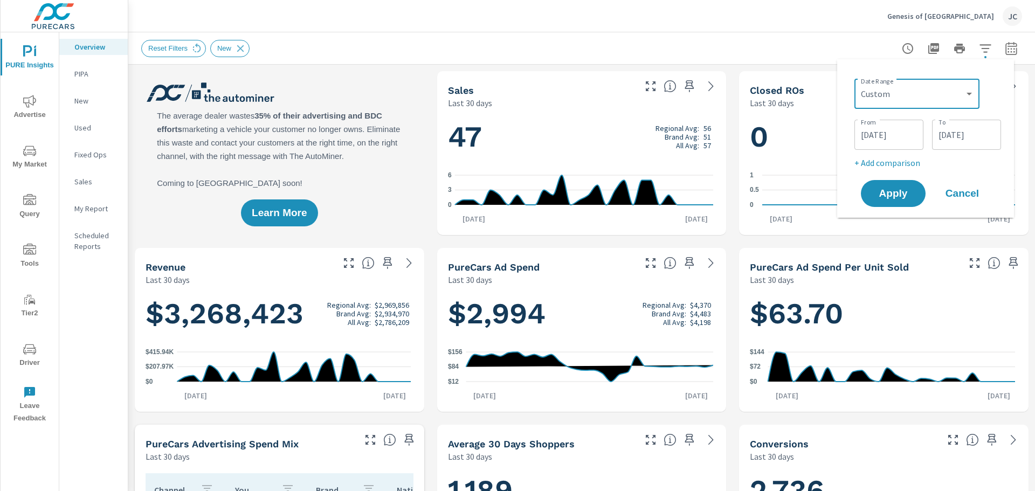
click at [974, 135] on input "[DATE]" at bounding box center [966, 135] width 60 height 22
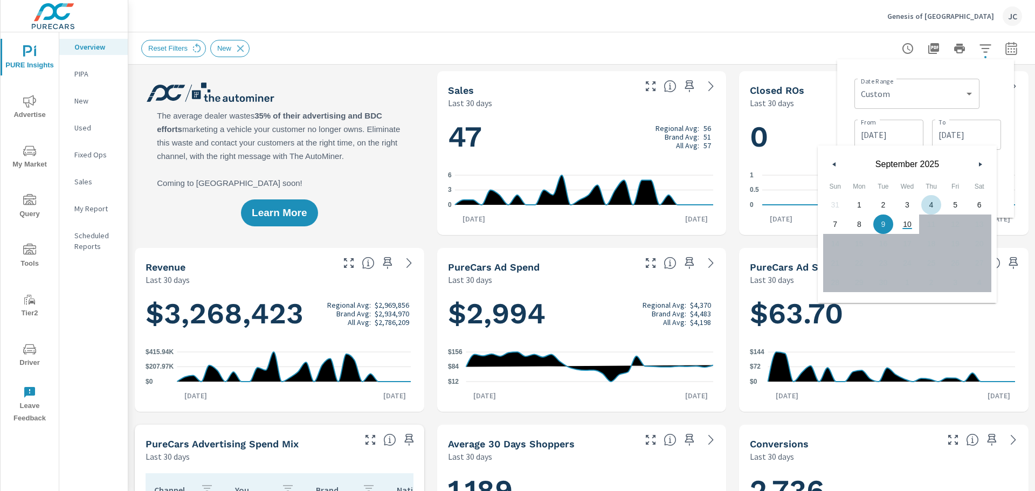
click at [930, 205] on span "4" at bounding box center [931, 205] width 24 height 14
type input "[DATE]"
click at [785, 33] on div "Reset Filters New" at bounding box center [581, 48] width 881 height 32
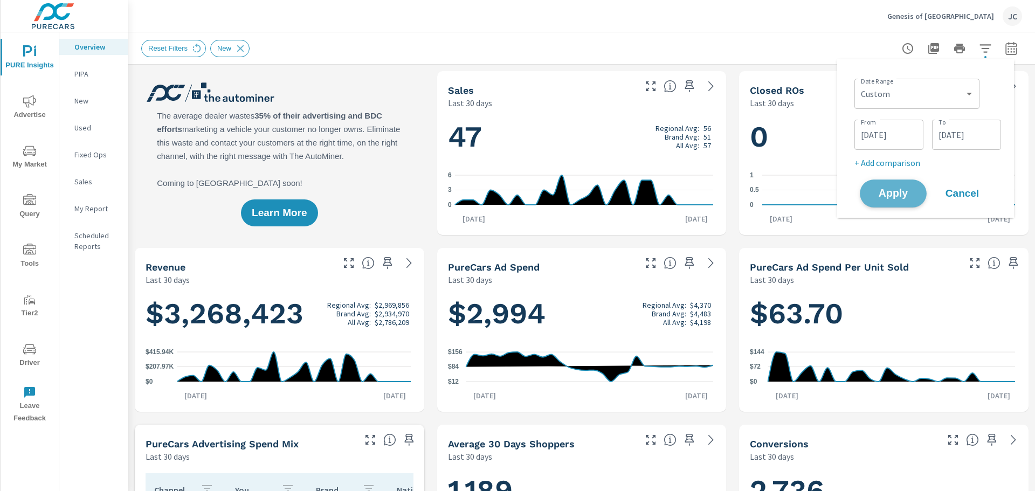
click at [898, 190] on span "Apply" at bounding box center [893, 194] width 44 height 10
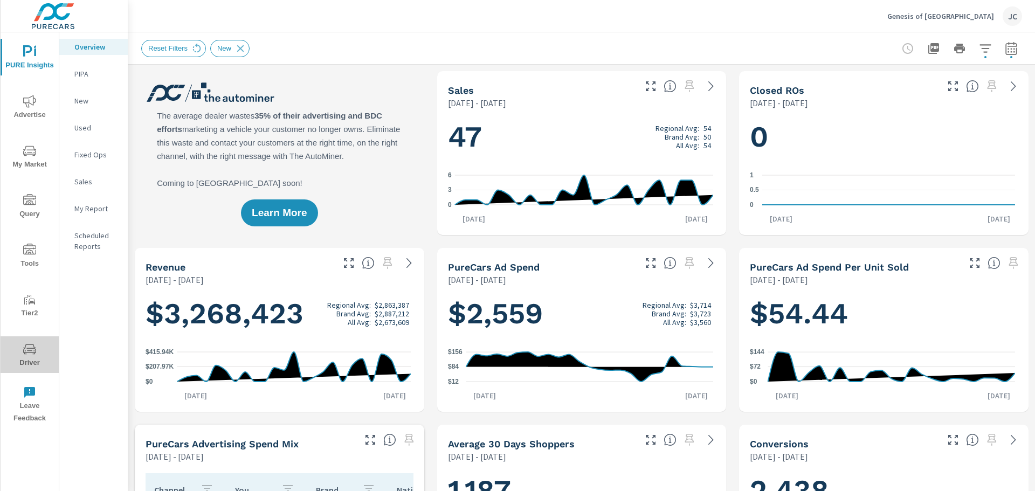
click at [37, 362] on span "Driver" at bounding box center [30, 356] width 52 height 26
